Goal: Task Accomplishment & Management: Manage account settings

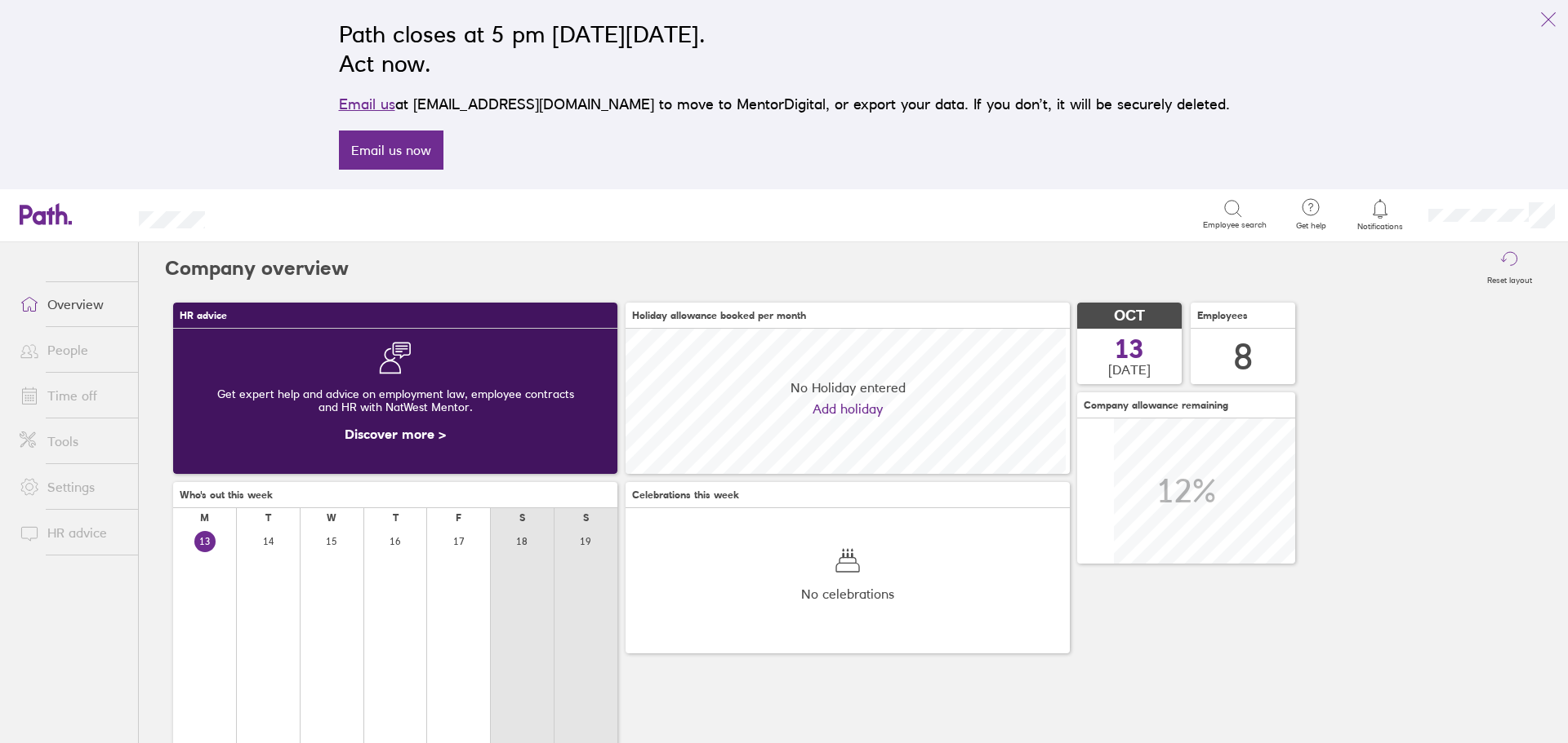
scroll to position [145, 444]
click at [64, 351] on link "People" at bounding box center [72, 349] width 132 height 33
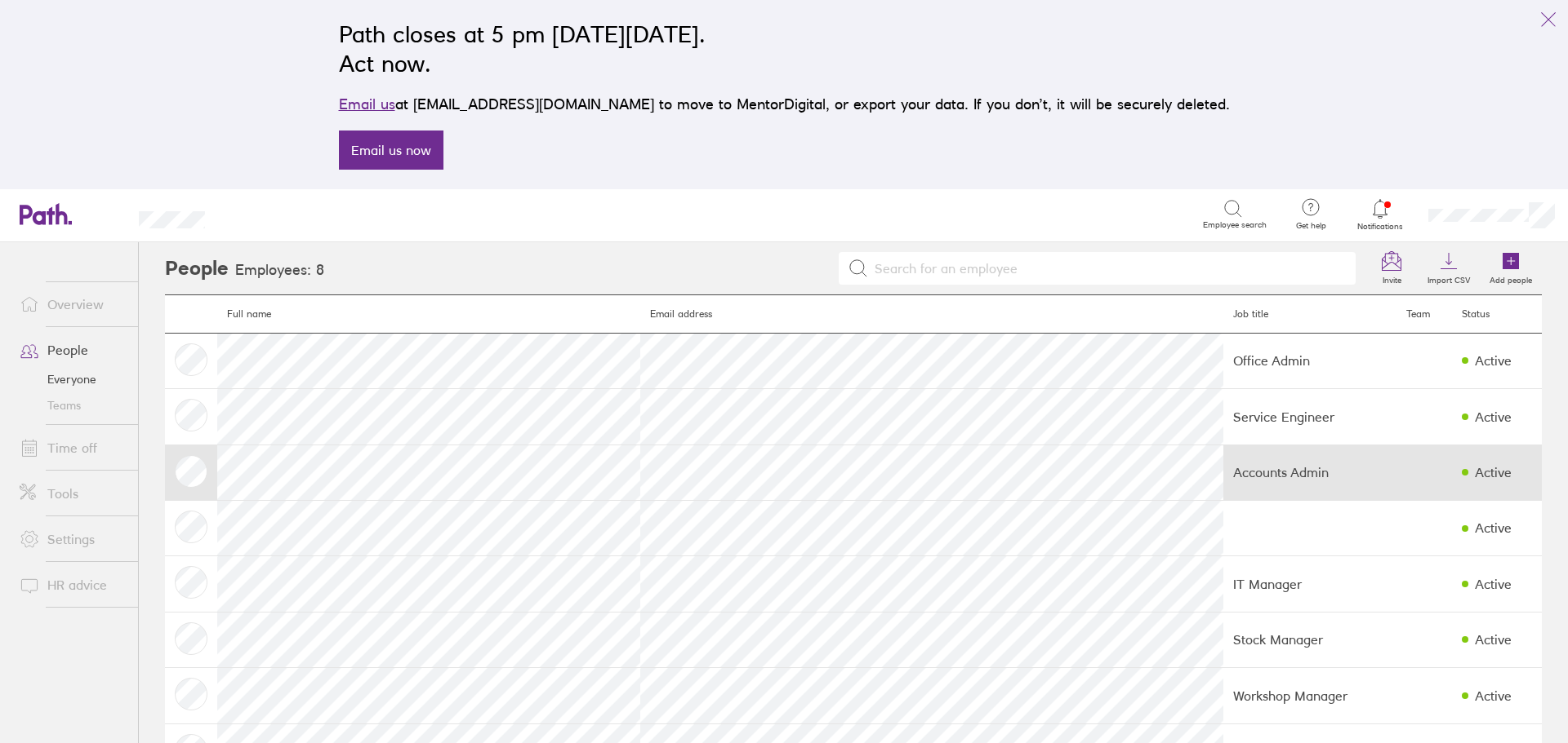
scroll to position [63, 0]
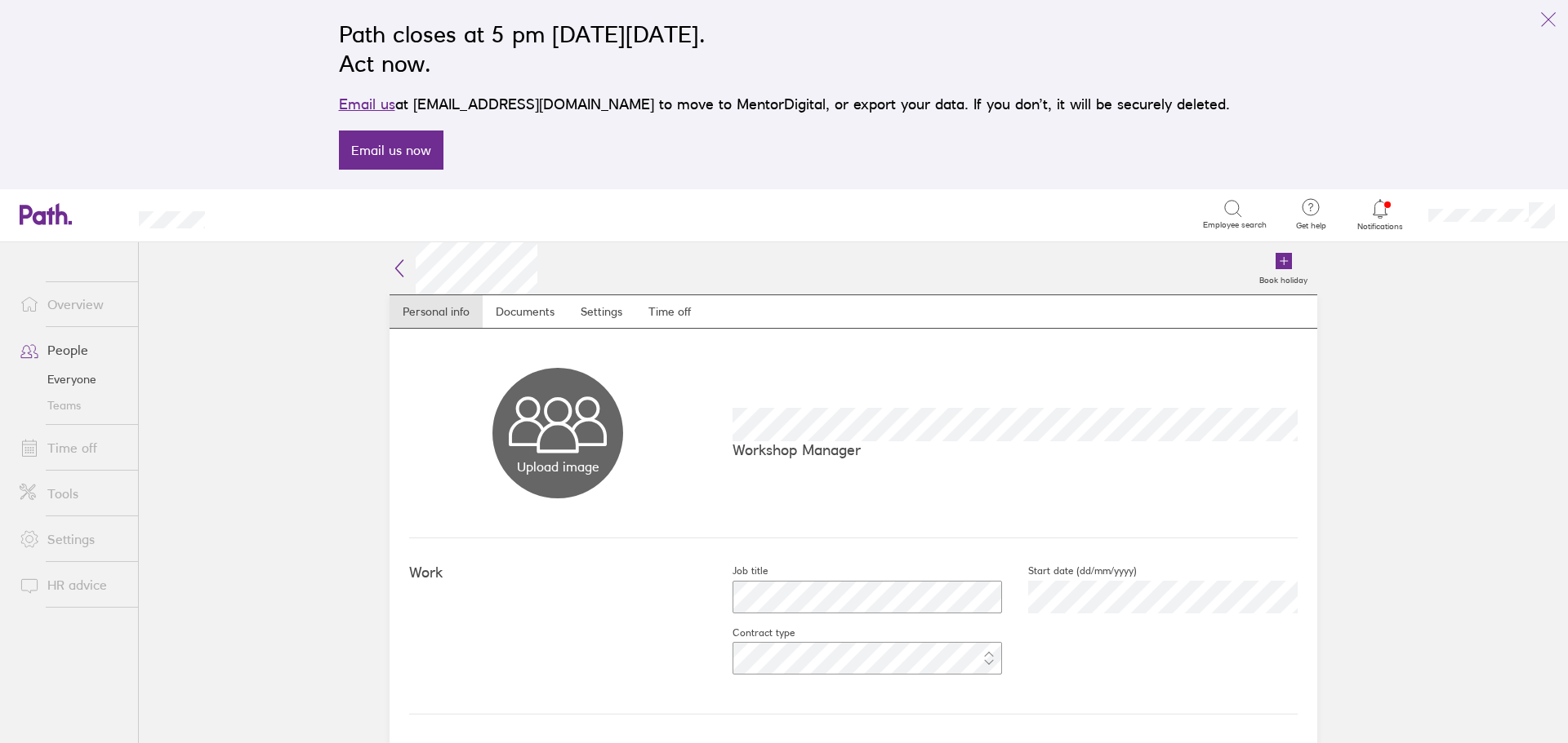
click at [54, 445] on link "Time off" at bounding box center [72, 447] width 132 height 33
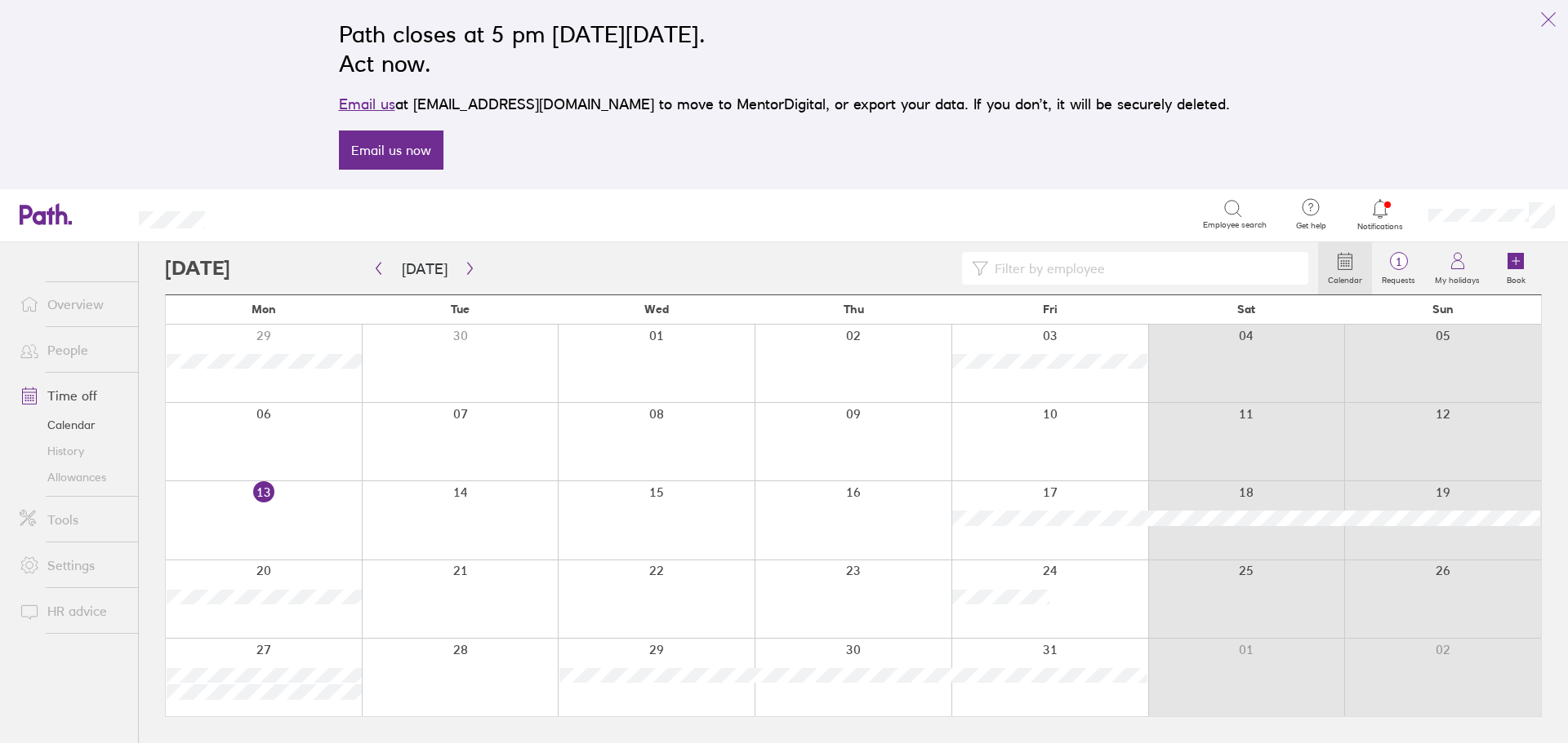
click at [72, 482] on link "Allowances" at bounding box center [72, 477] width 132 height 26
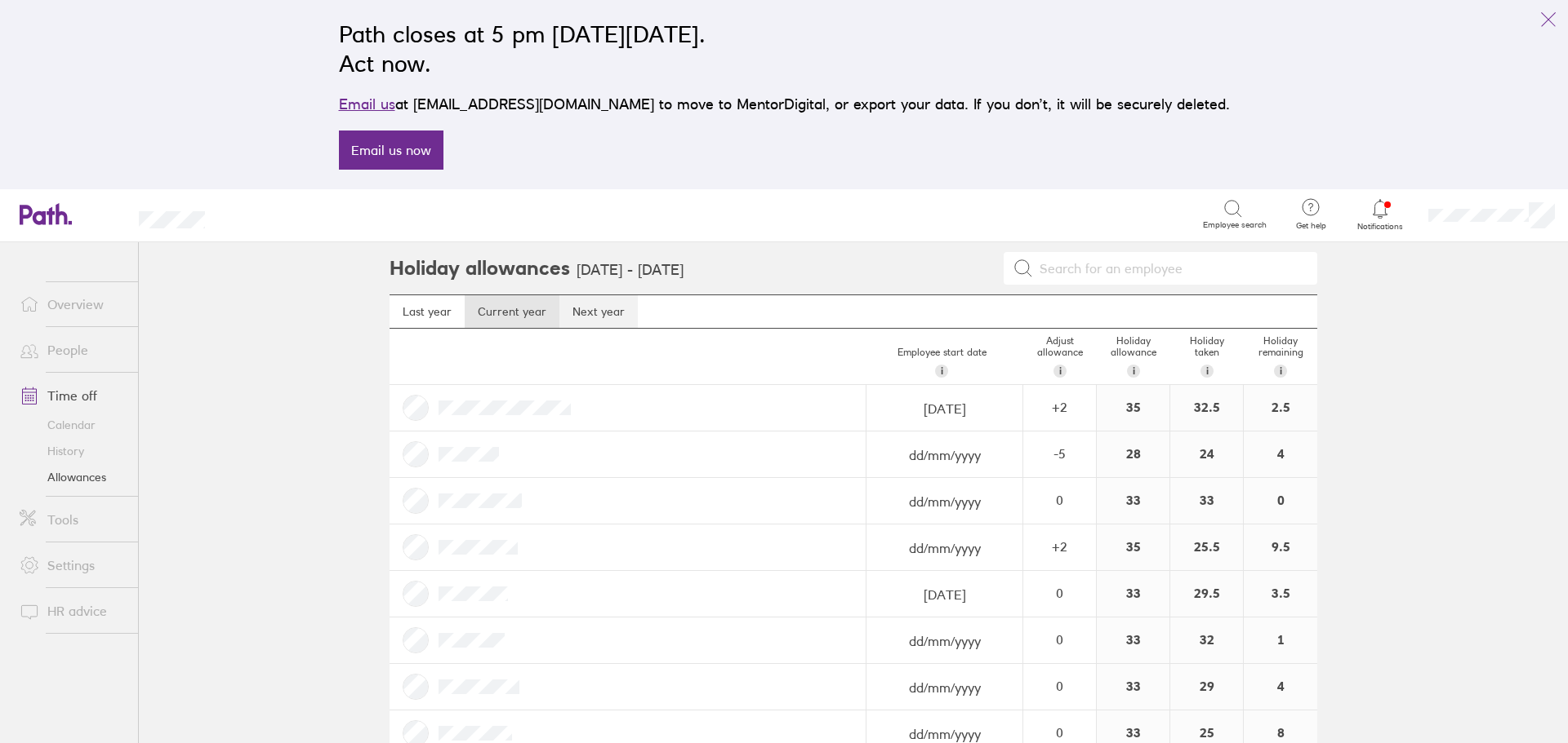
click at [583, 311] on link "Next year" at bounding box center [598, 312] width 78 height 33
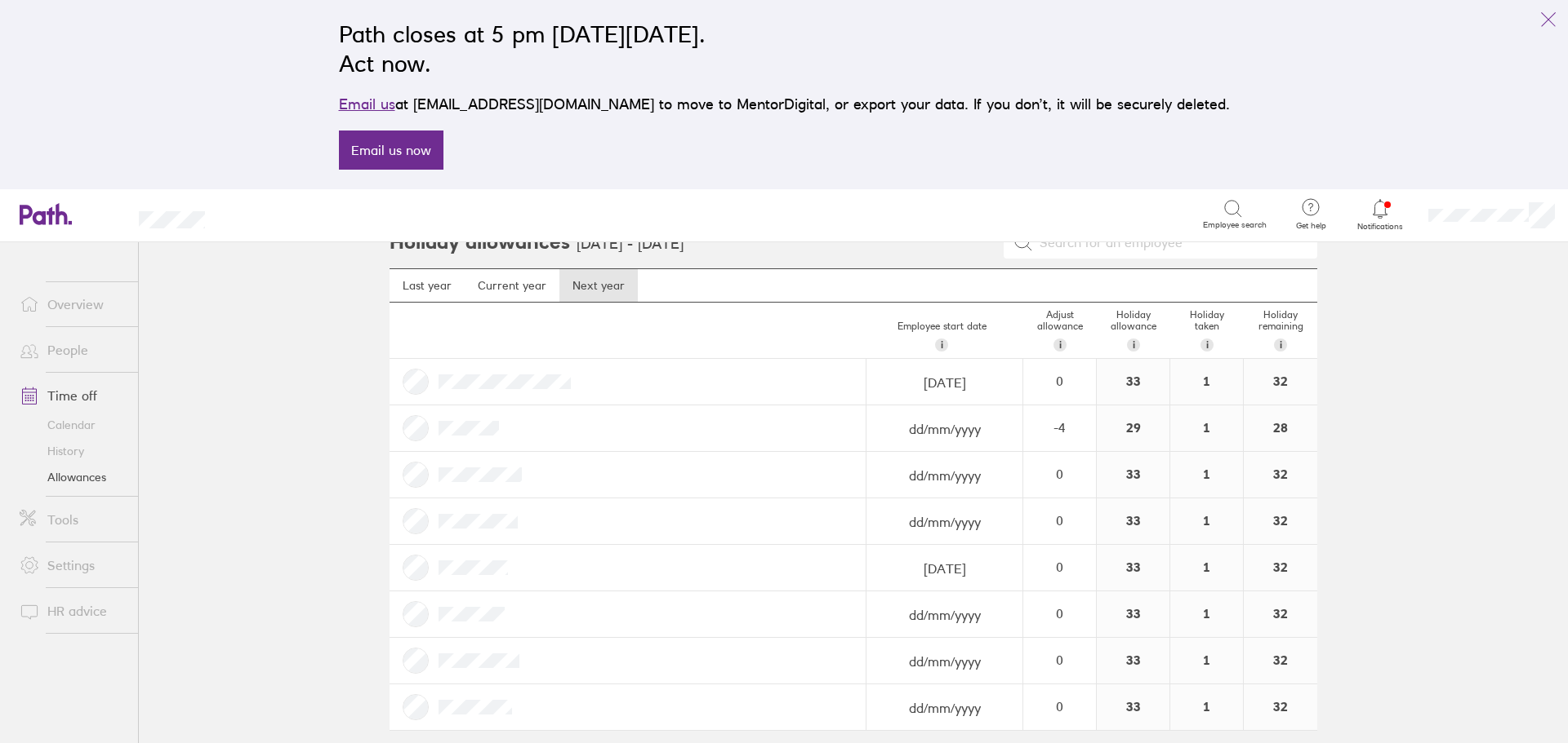
scroll to position [40, 0]
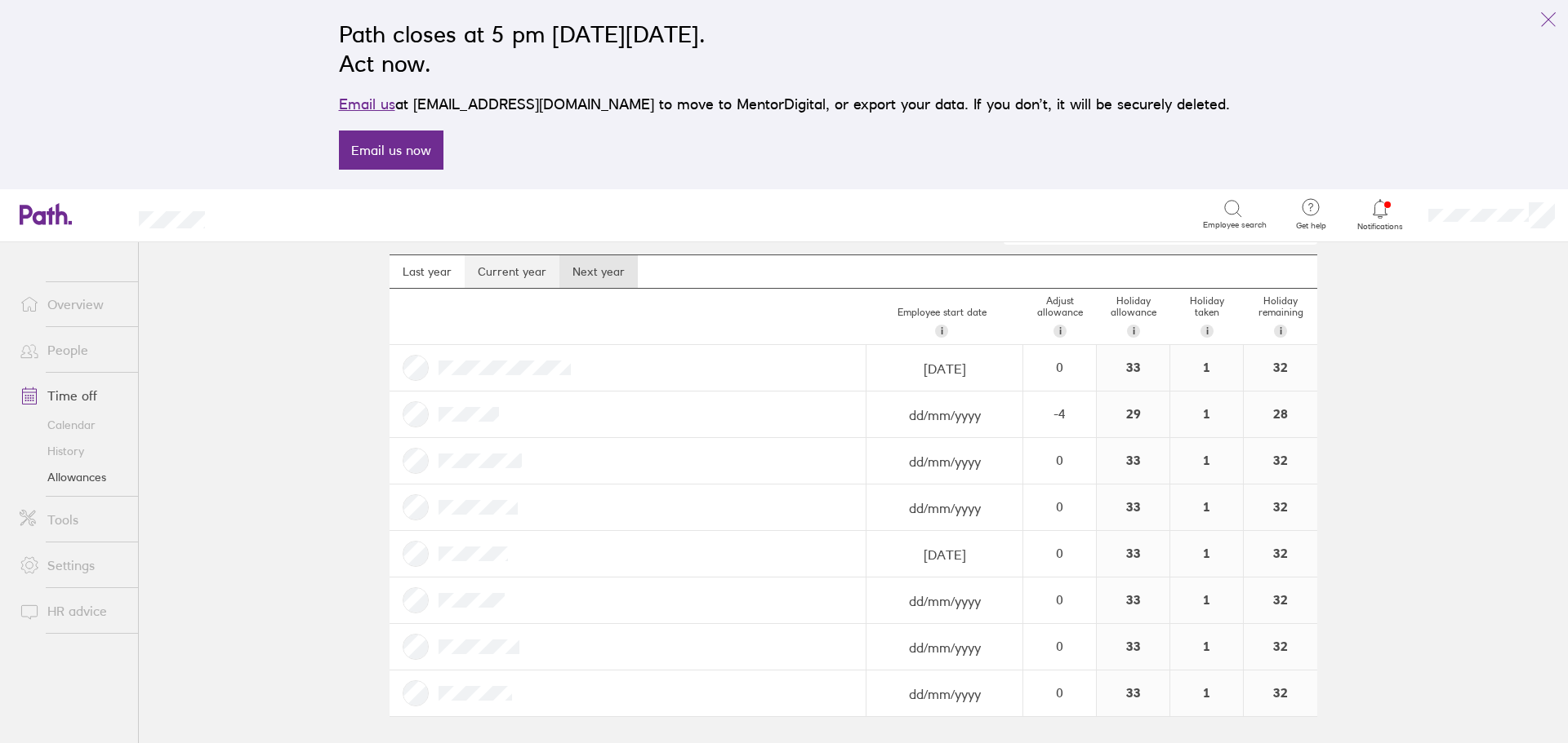
click at [503, 281] on link "Current year" at bounding box center [512, 271] width 95 height 33
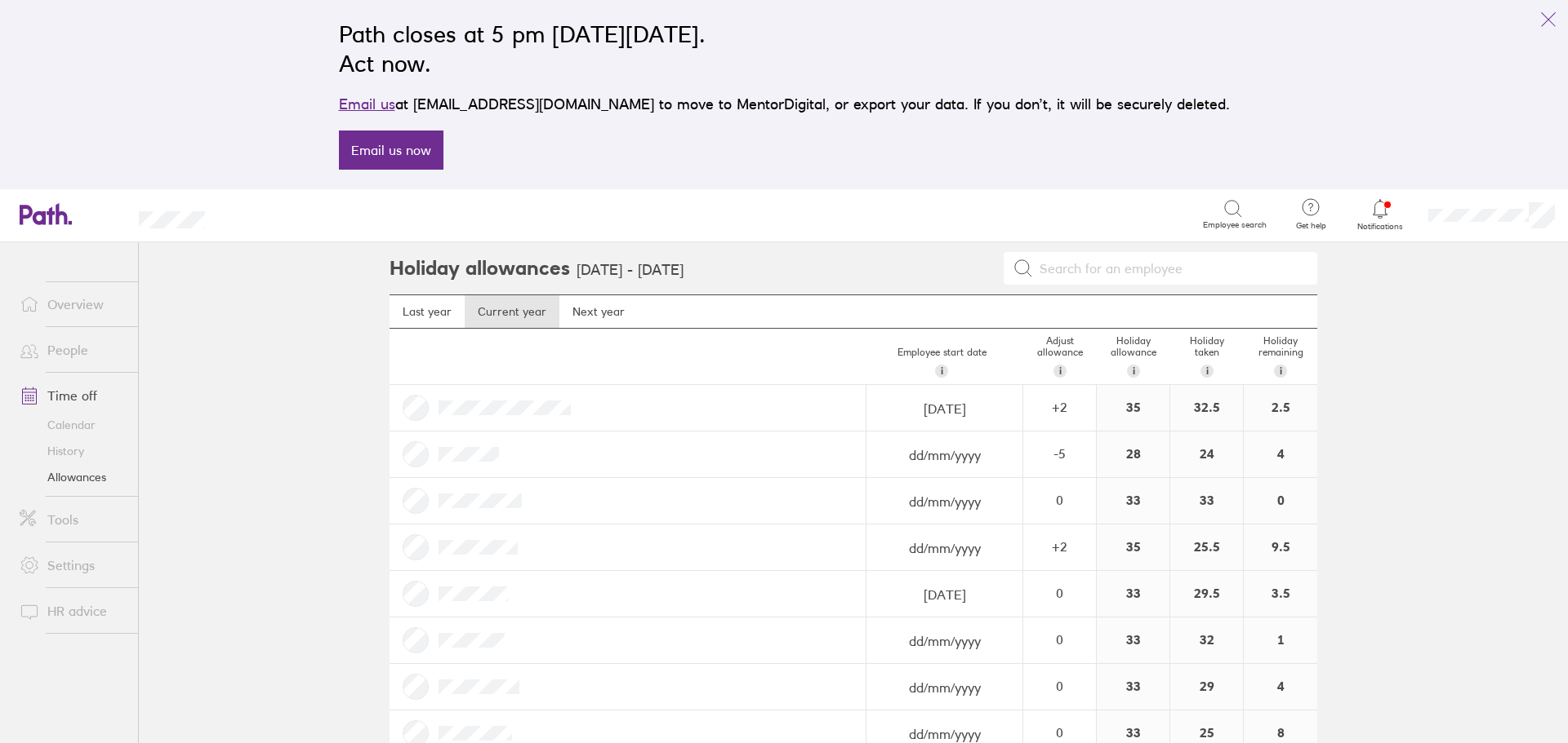
click at [59, 422] on link "Calendar" at bounding box center [72, 425] width 132 height 26
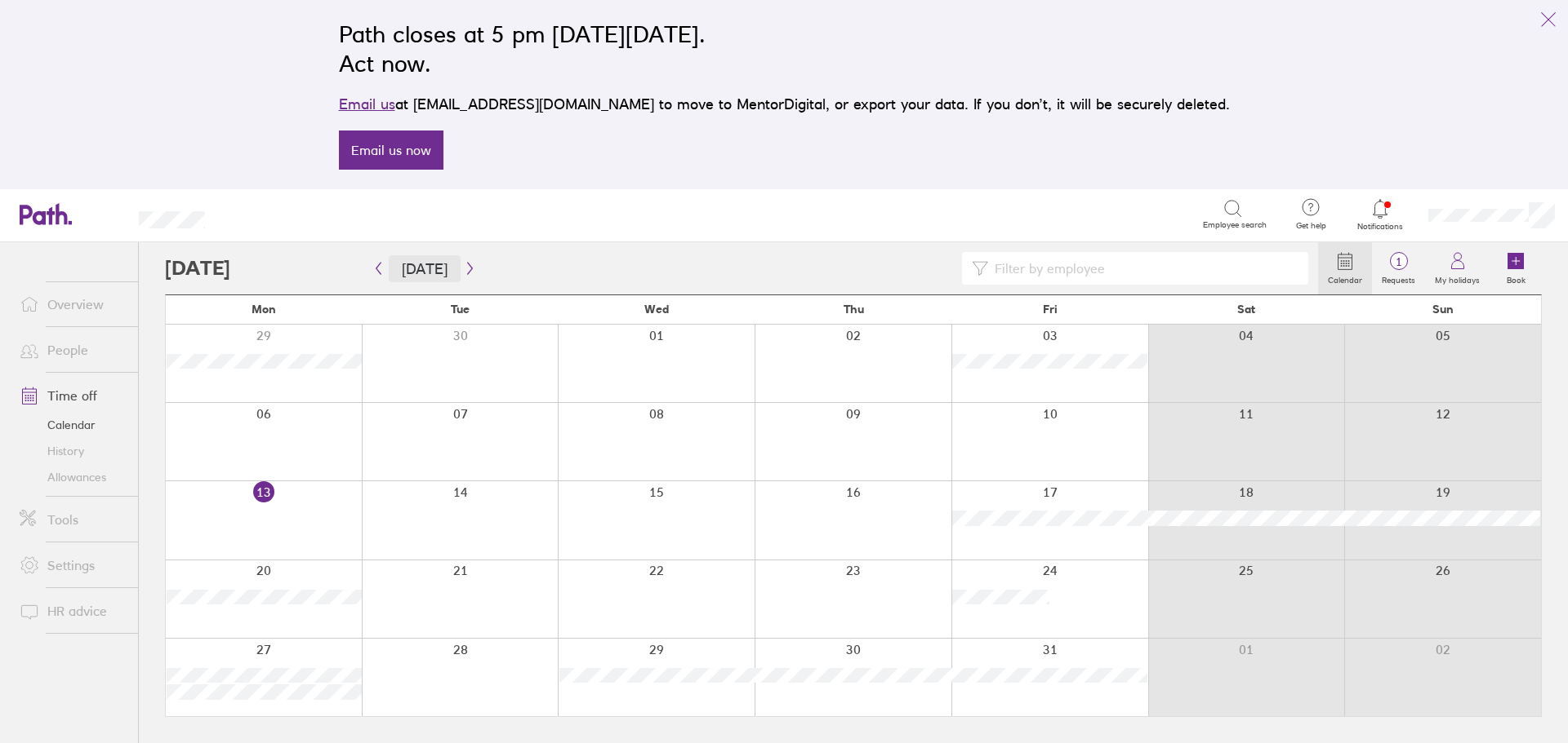
click at [452, 270] on button "Today" at bounding box center [425, 268] width 72 height 27
click at [463, 266] on icon "button" at bounding box center [469, 268] width 12 height 13
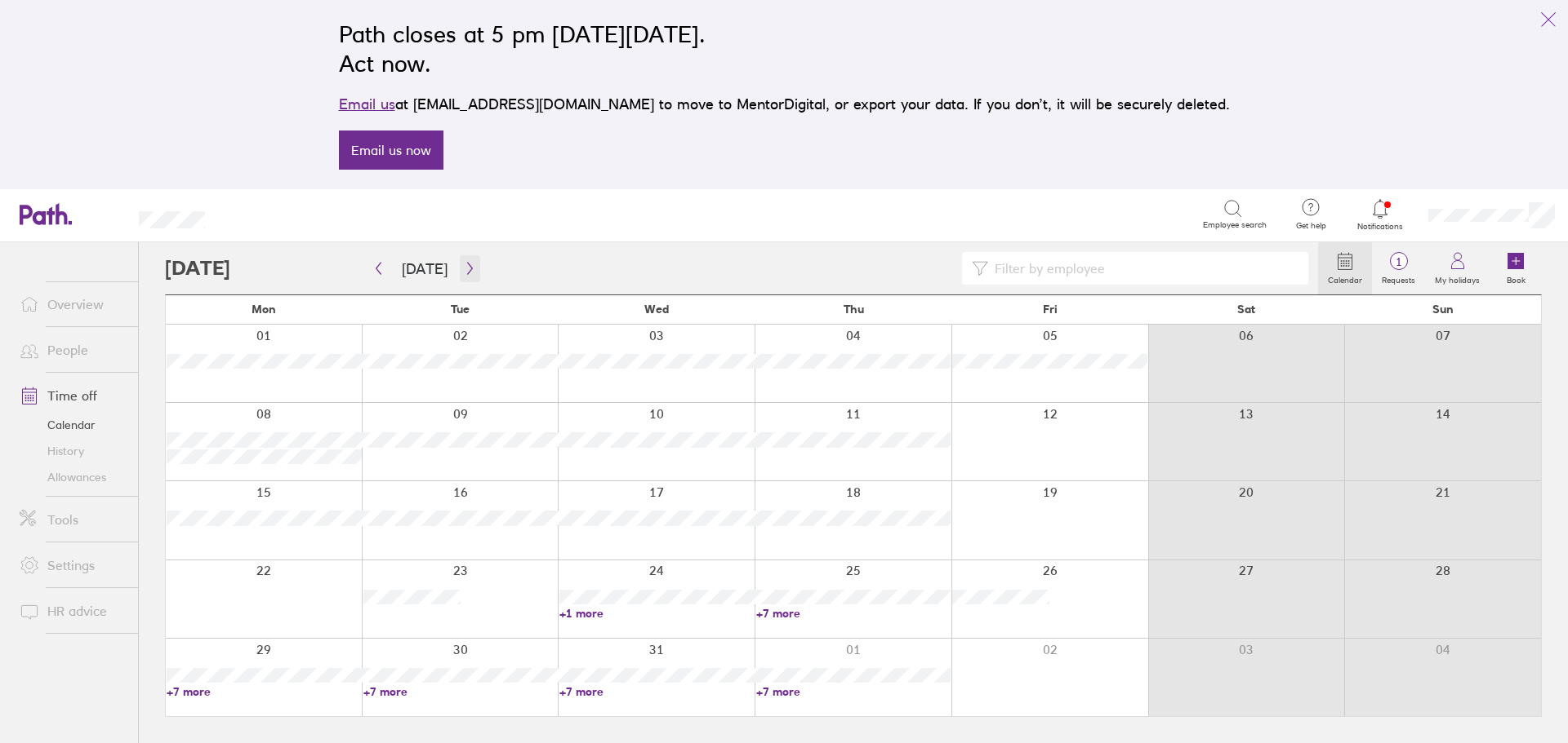
click at [469, 264] on icon "button" at bounding box center [469, 268] width 12 height 13
click at [1065, 358] on div at bounding box center [1049, 363] width 197 height 77
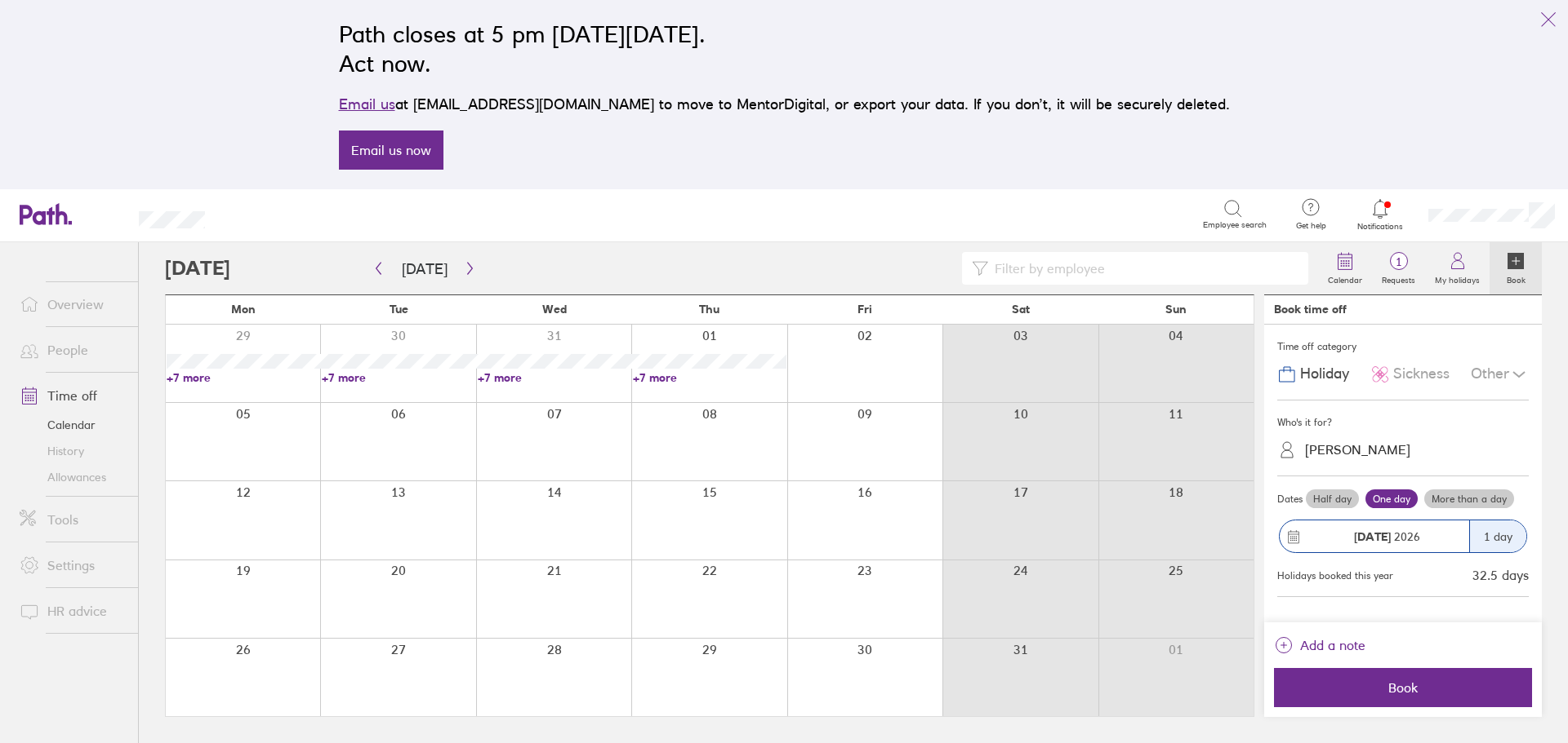
click at [1358, 459] on div "Fiona O'Driscoll" at bounding box center [1413, 450] width 232 height 26
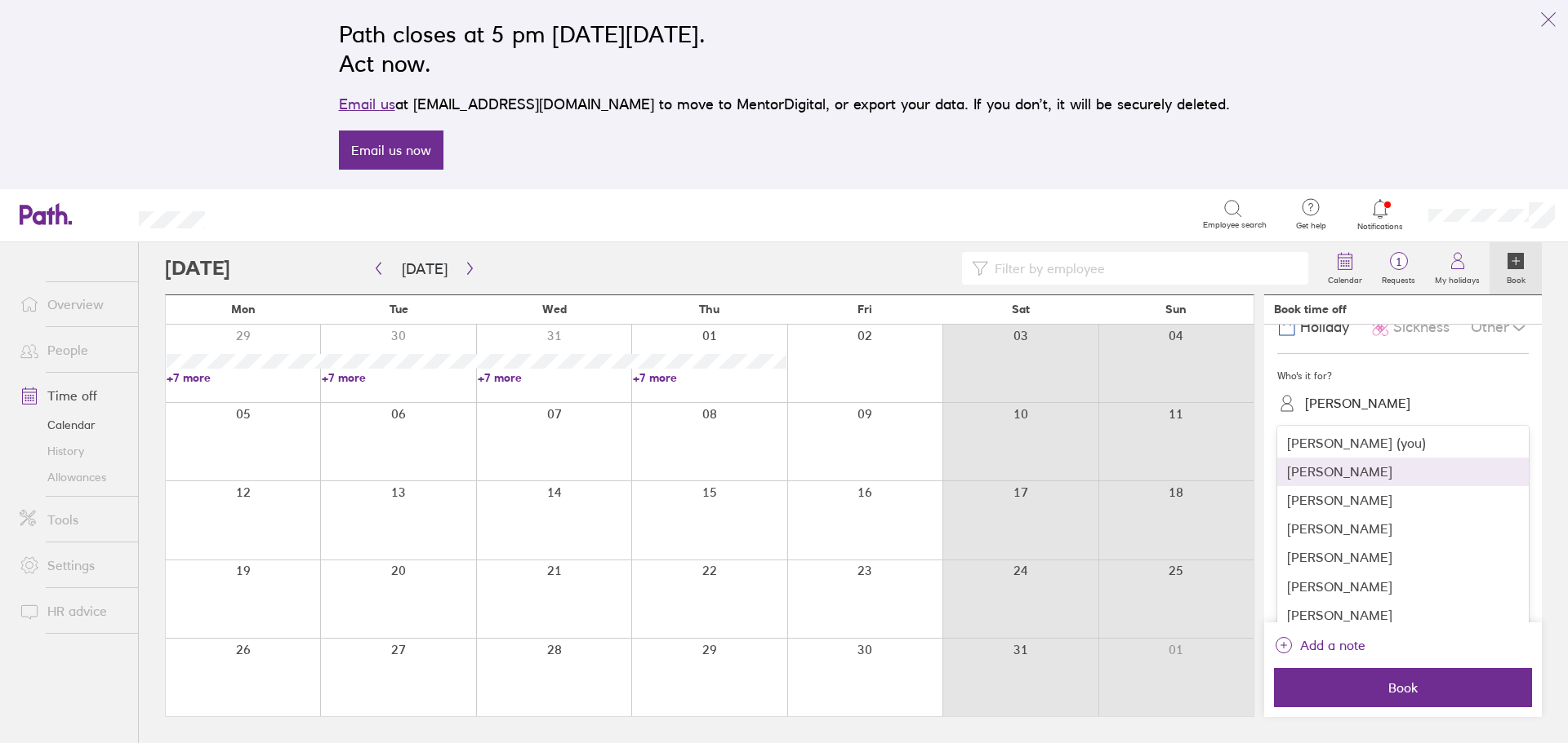
scroll to position [86, 0]
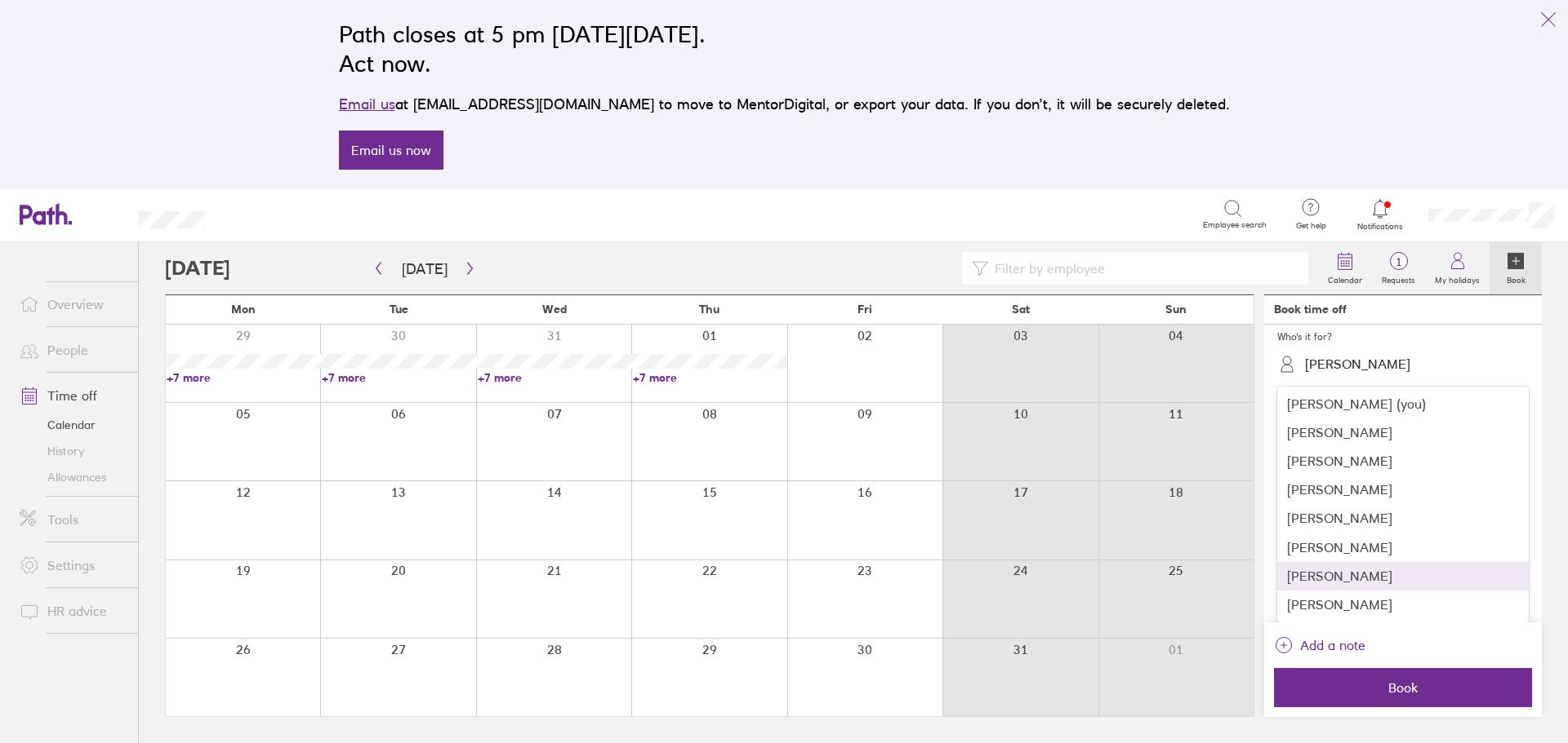
click at [1374, 571] on div "Nathan Prior" at bounding box center [1403, 576] width 251 height 29
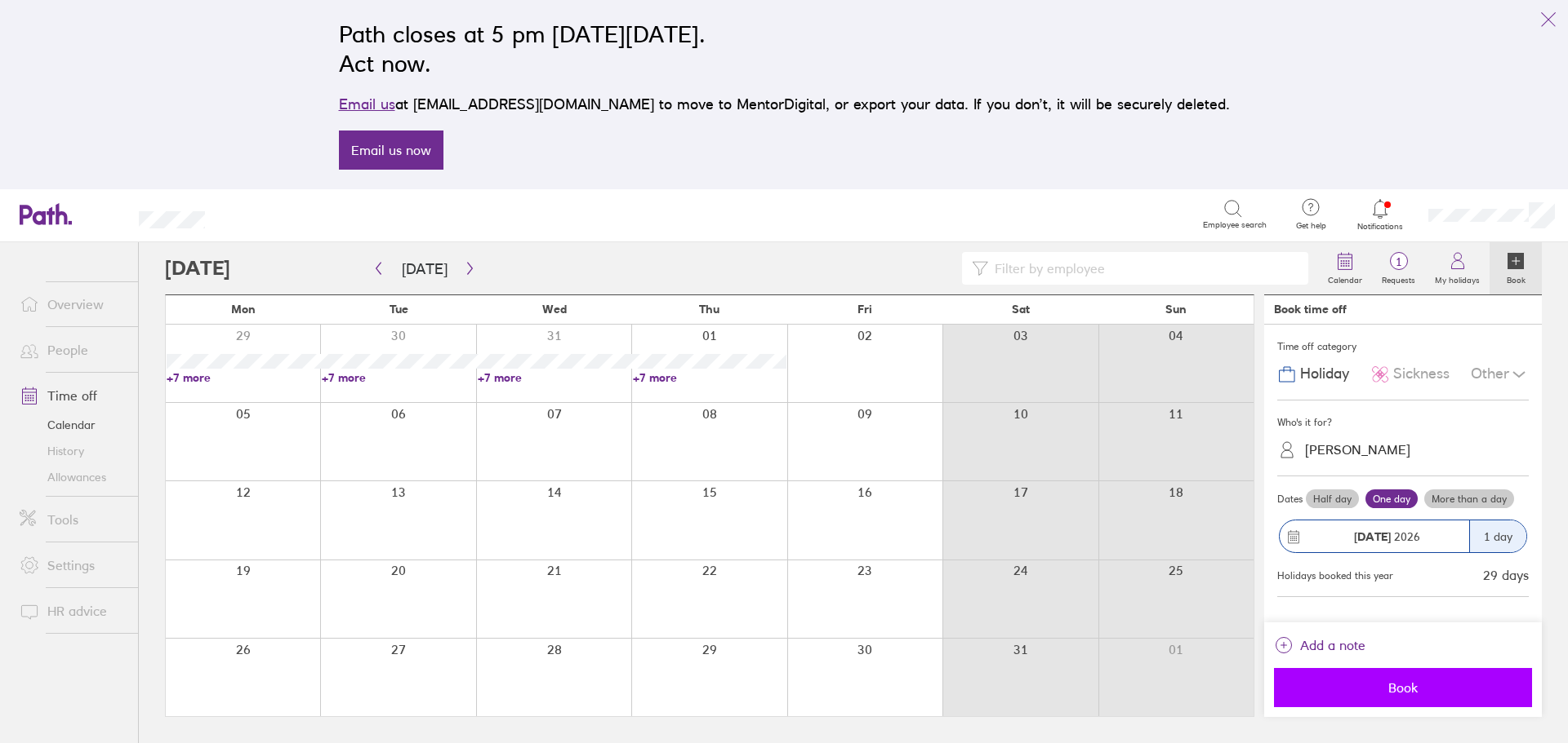
click at [1401, 688] on span "Book" at bounding box center [1403, 688] width 236 height 15
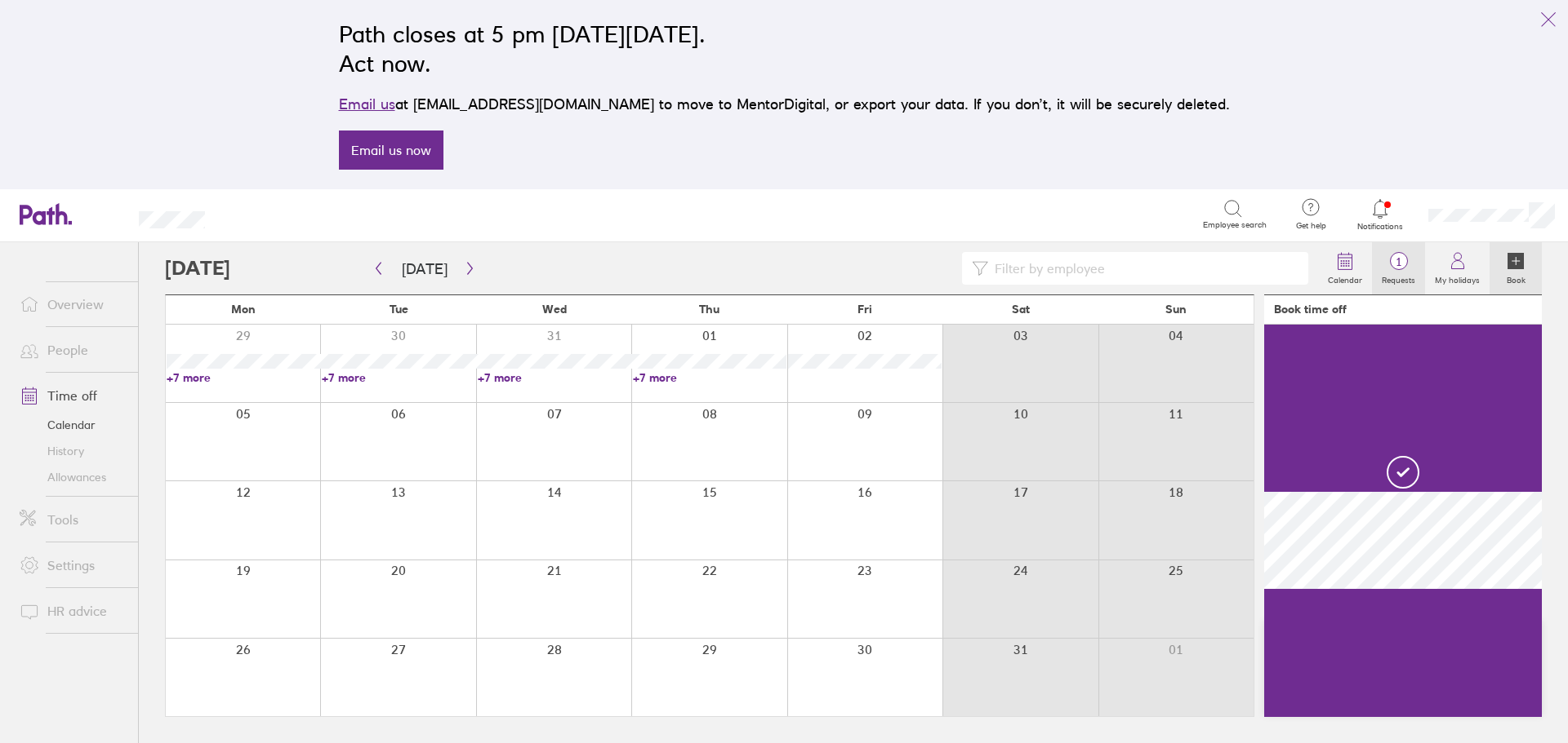
click at [1403, 268] on span "1" at bounding box center [1399, 261] width 53 height 13
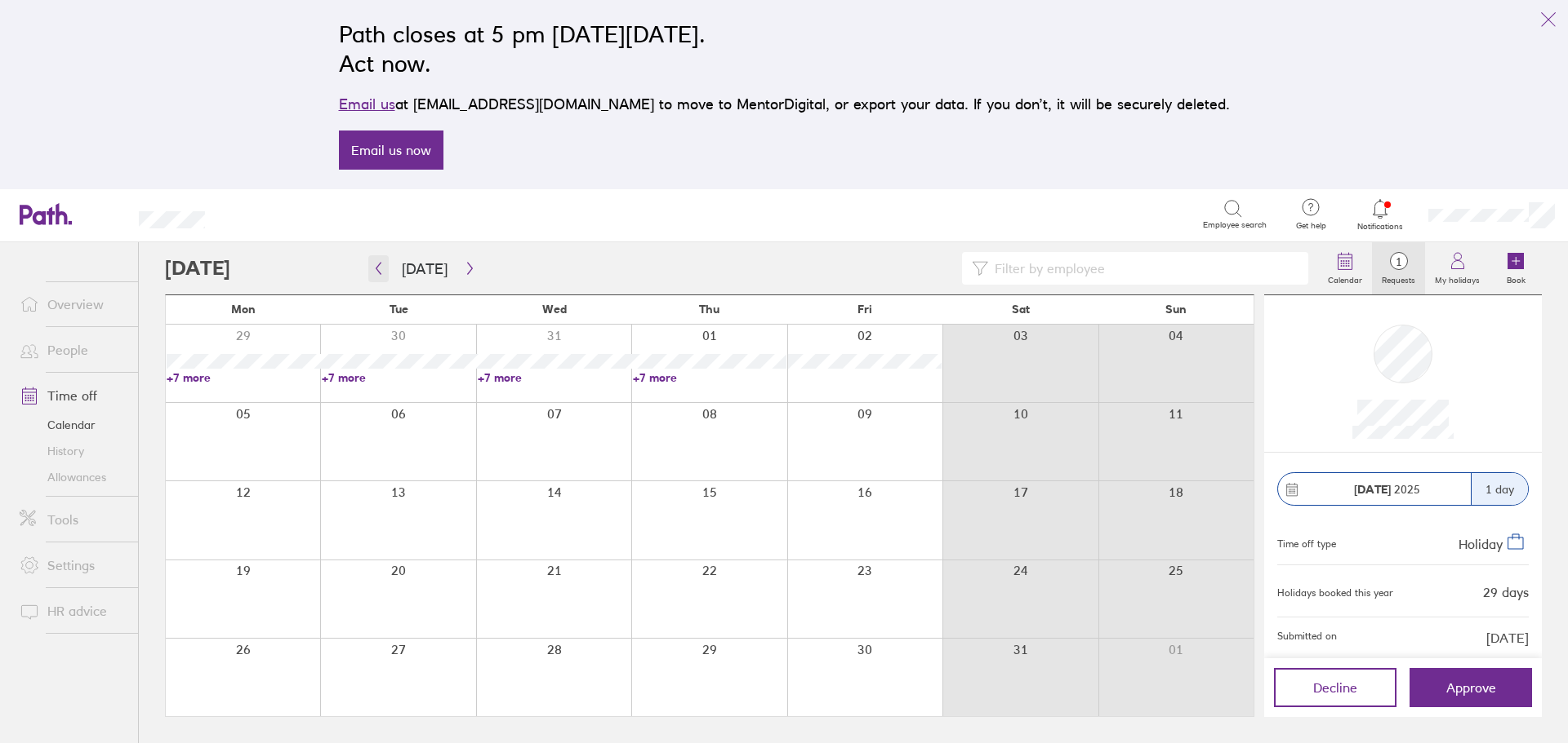
click at [377, 270] on icon "button" at bounding box center [378, 269] width 5 height 12
click at [375, 277] on button "button" at bounding box center [378, 268] width 21 height 27
click at [1464, 688] on span "Approve" at bounding box center [1471, 688] width 49 height 15
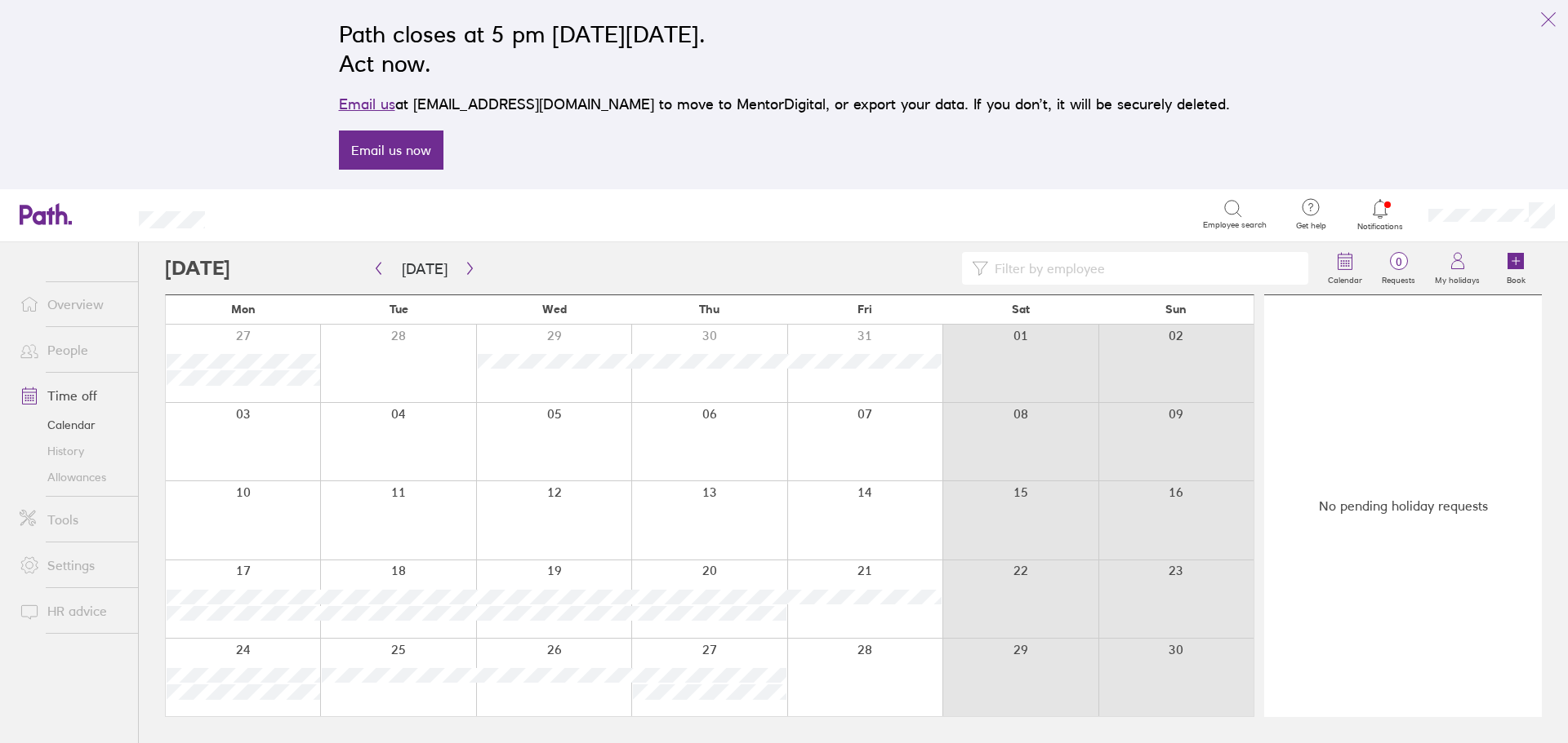
click at [75, 479] on link "Allowances" at bounding box center [72, 477] width 132 height 26
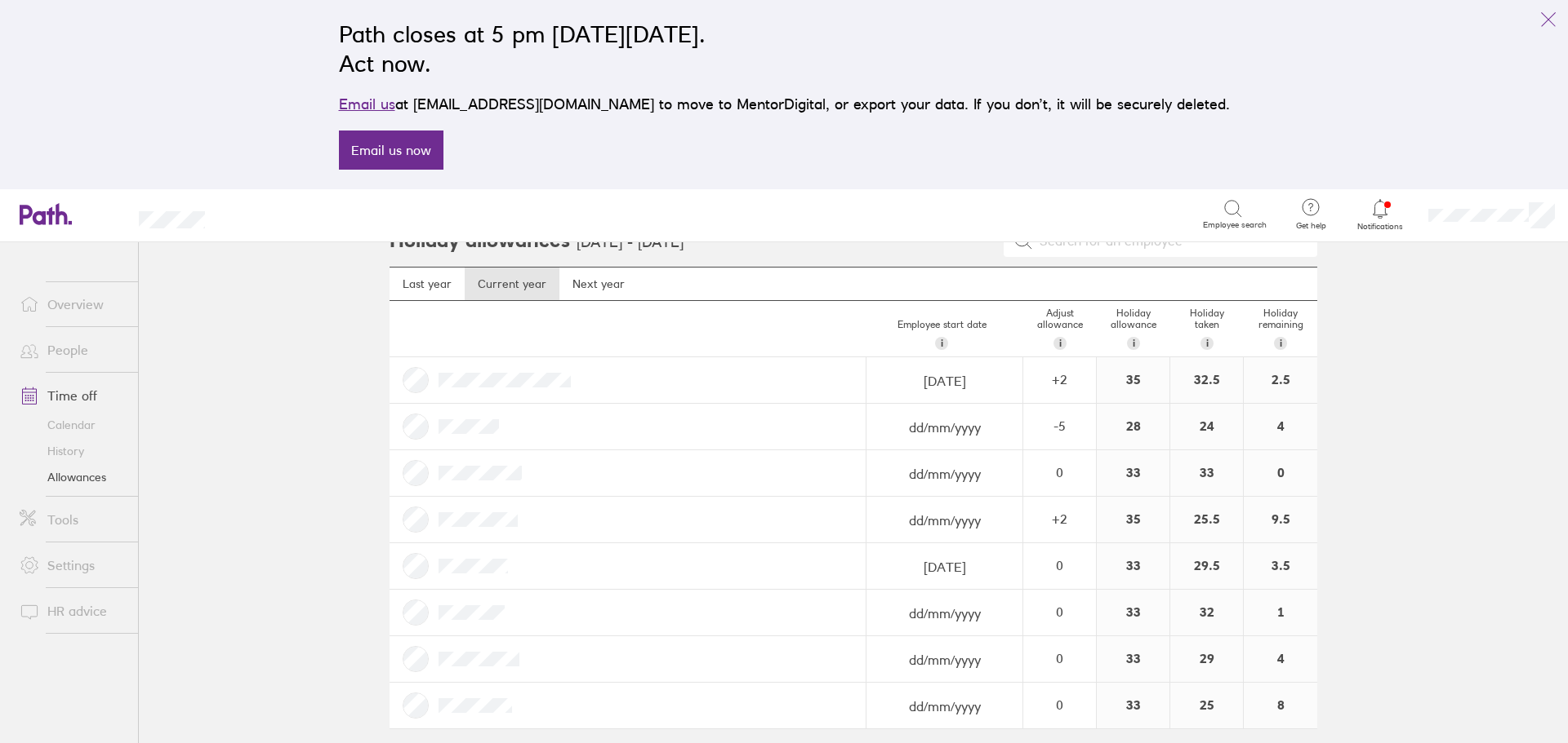
scroll to position [40, 0]
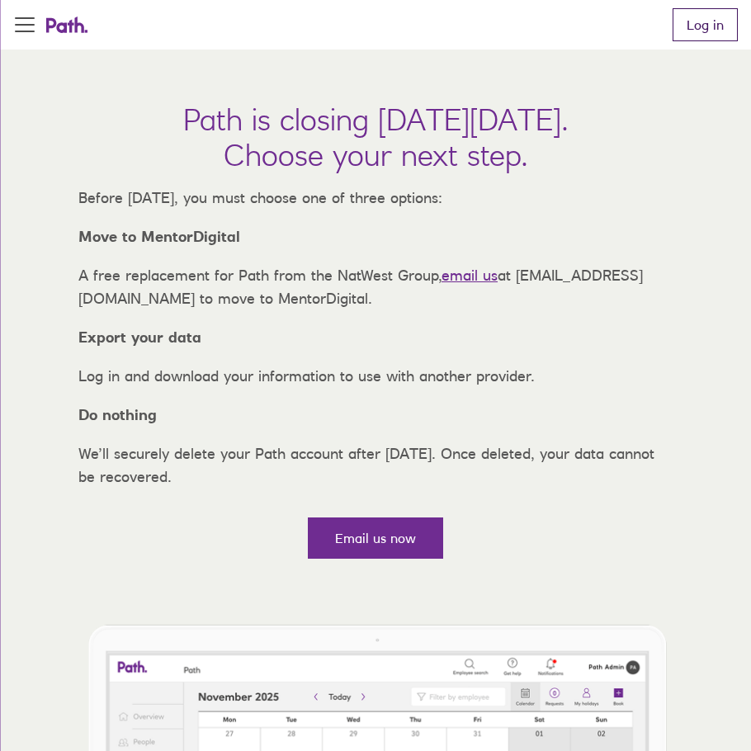
click at [719, 24] on link "Log in" at bounding box center [704, 24] width 65 height 33
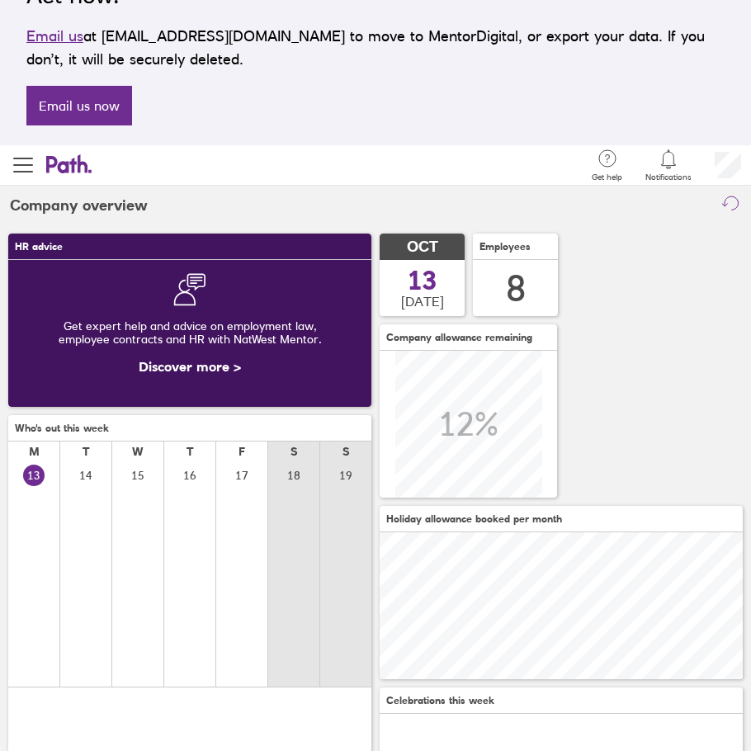
scroll to position [165, 0]
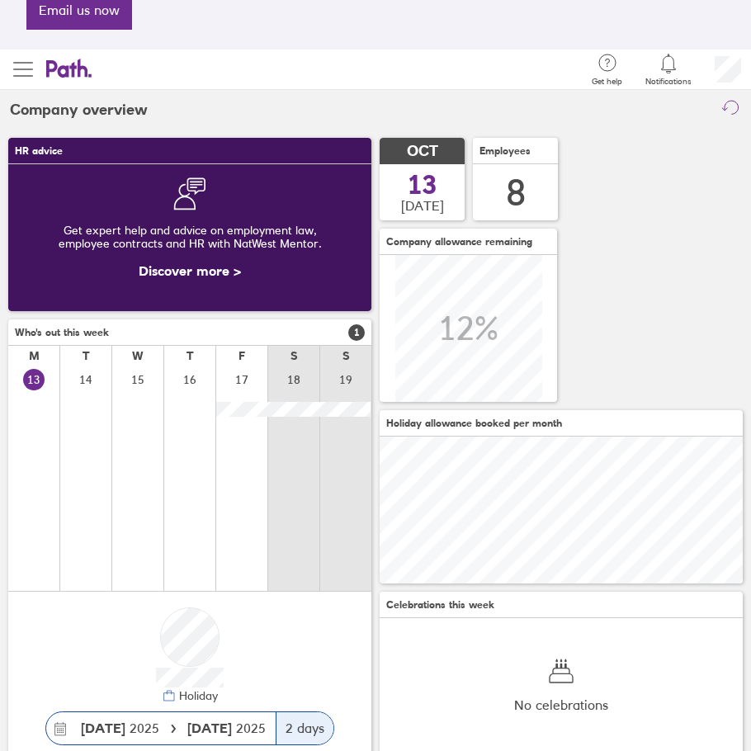
click at [30, 65] on span "button" at bounding box center [23, 69] width 20 height 20
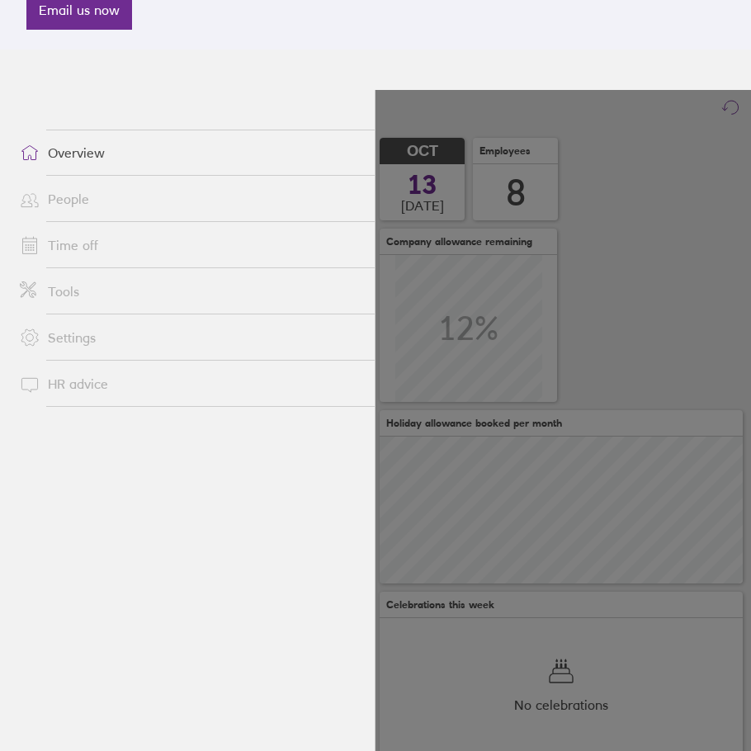
click at [78, 237] on link "Time off" at bounding box center [191, 244] width 368 height 33
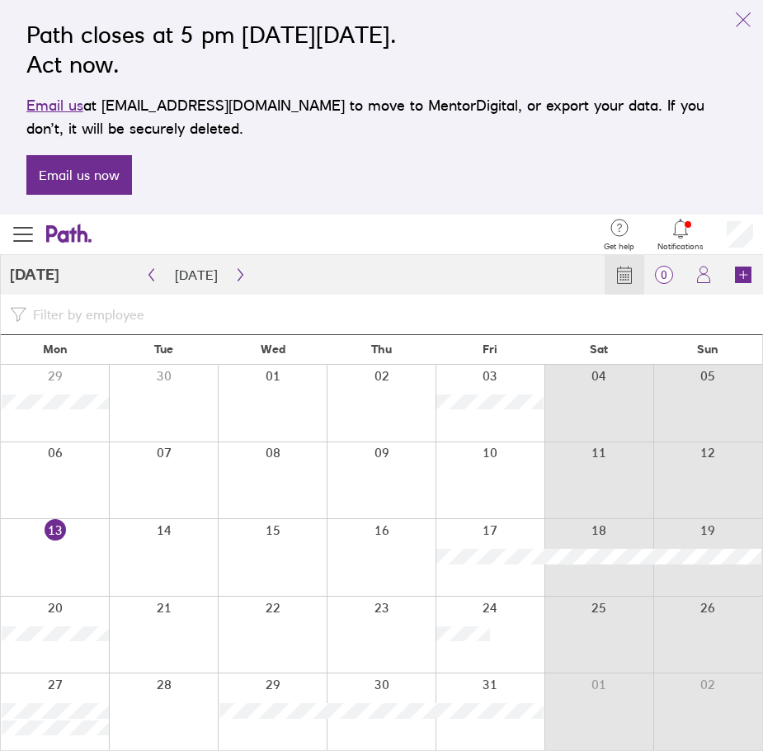
click at [264, 553] on div at bounding box center [272, 557] width 109 height 77
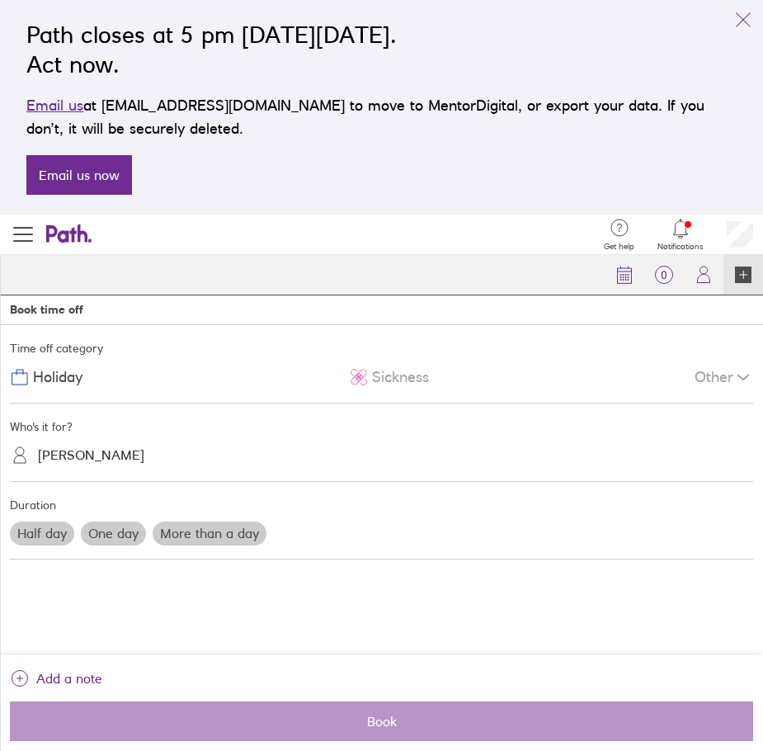
click at [110, 531] on label "One day" at bounding box center [113, 532] width 65 height 23
click at [0, 0] on input "One day" at bounding box center [0, 0] width 0 height 0
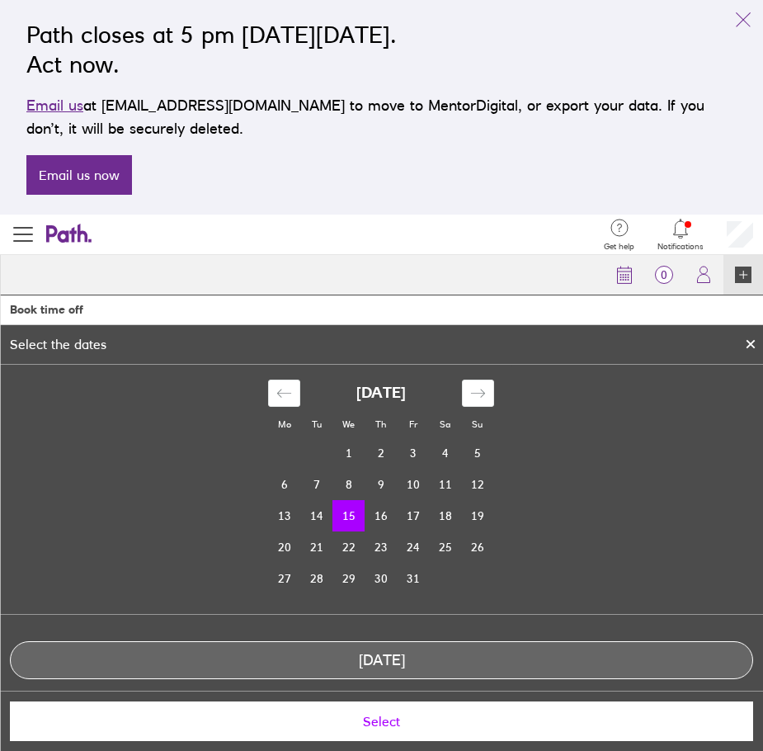
click at [393, 727] on span "Select" at bounding box center [381, 720] width 720 height 15
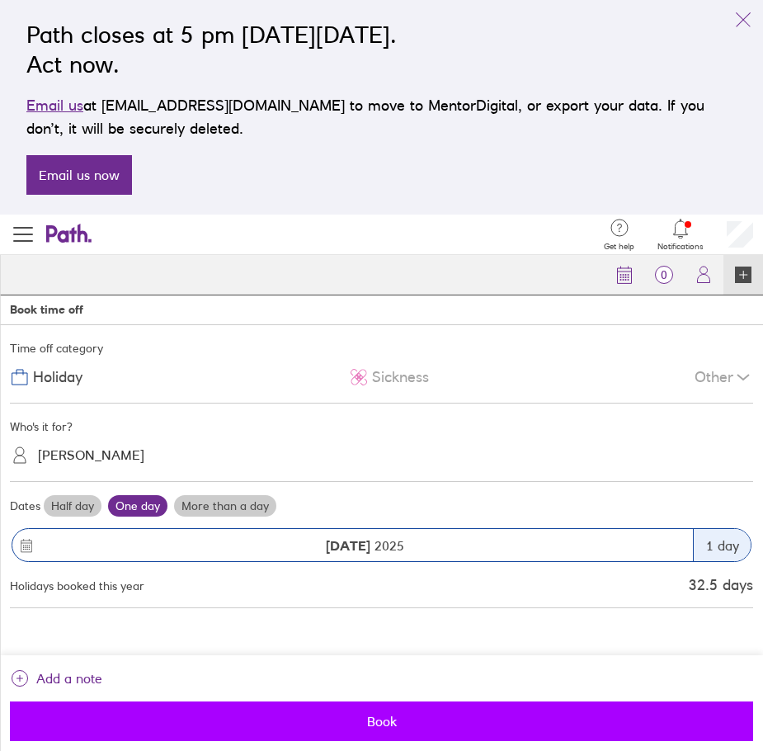
click at [379, 718] on span "Book" at bounding box center [381, 720] width 720 height 15
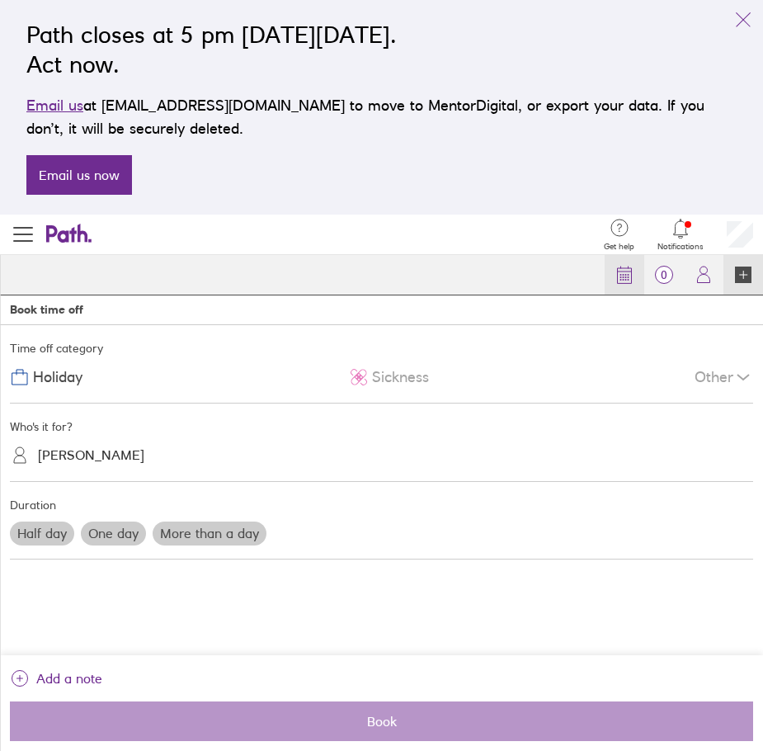
click at [619, 278] on icon at bounding box center [624, 275] width 20 height 20
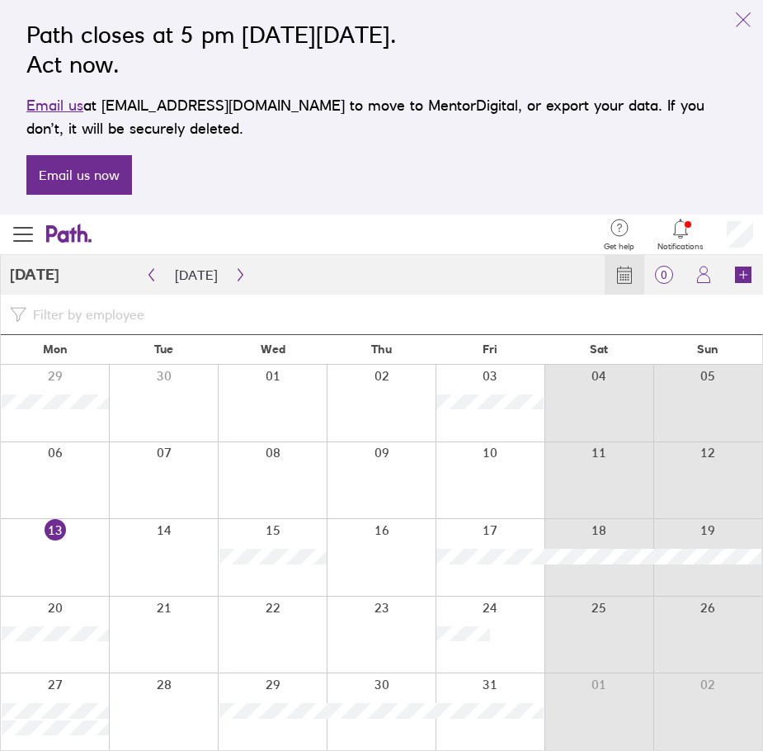
click at [612, 271] on link "Calendar" at bounding box center [625, 275] width 40 height 40
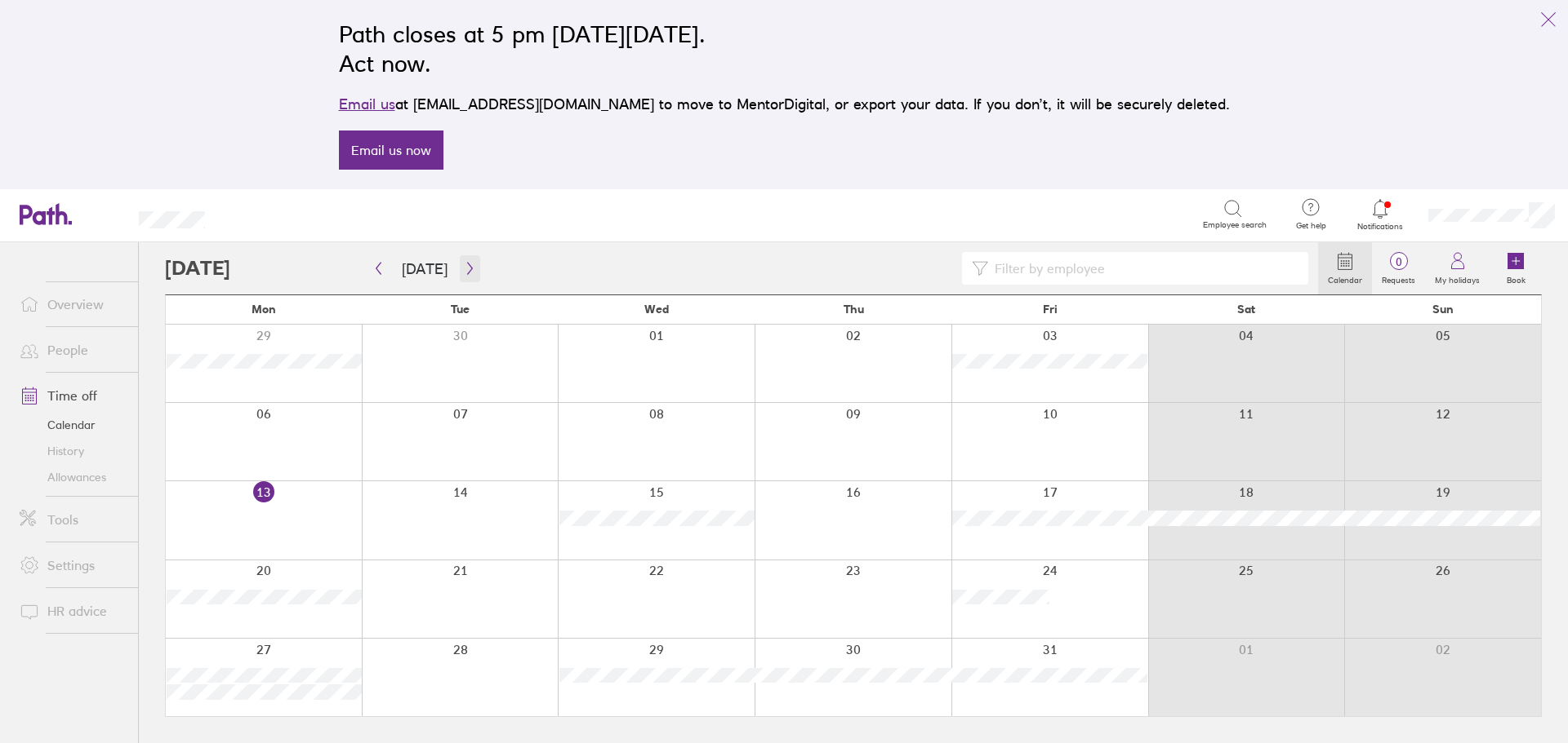
click at [463, 262] on icon "button" at bounding box center [469, 268] width 12 height 13
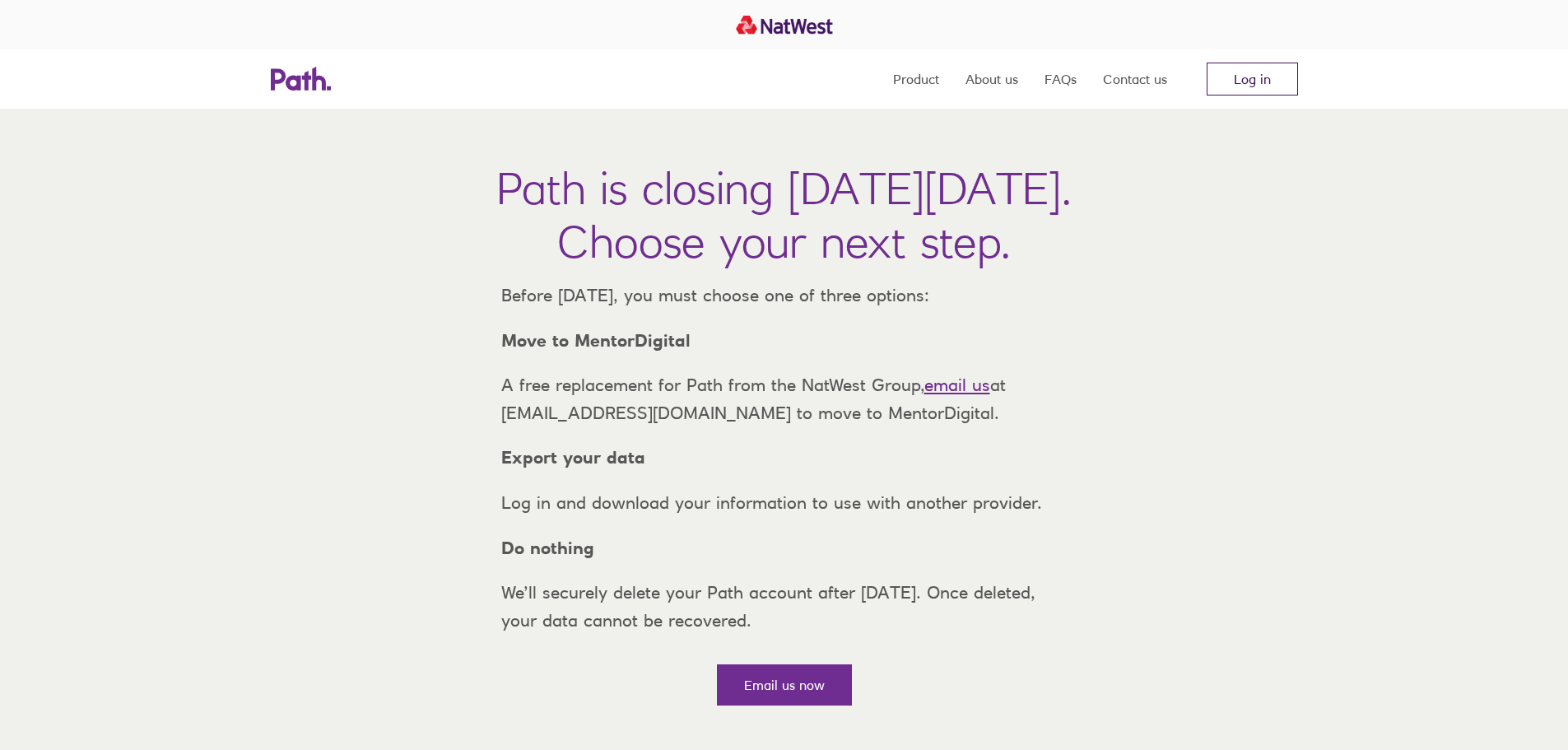
click at [1229, 78] on link "Log in" at bounding box center [1253, 79] width 92 height 33
